Goal: Task Accomplishment & Management: Complete application form

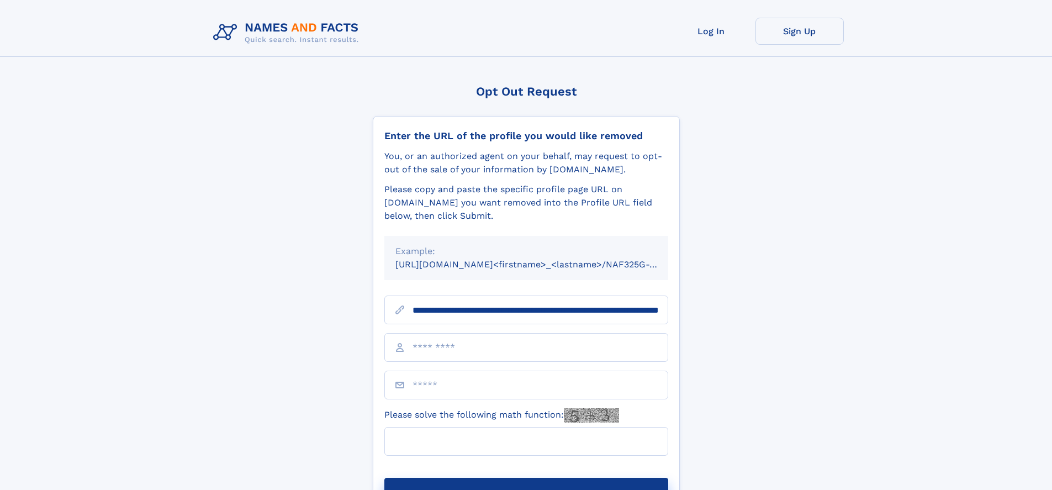
scroll to position [0, 120]
type input "**********"
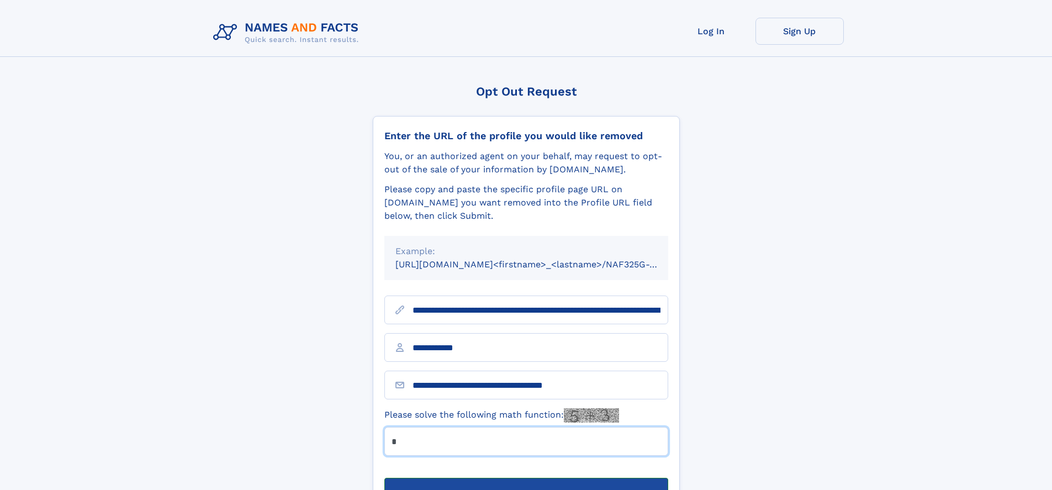
type input "*"
click at [525, 477] on button "Submit Opt Out Request" at bounding box center [526, 494] width 284 height 35
